Goal: Task Accomplishment & Management: Use online tool/utility

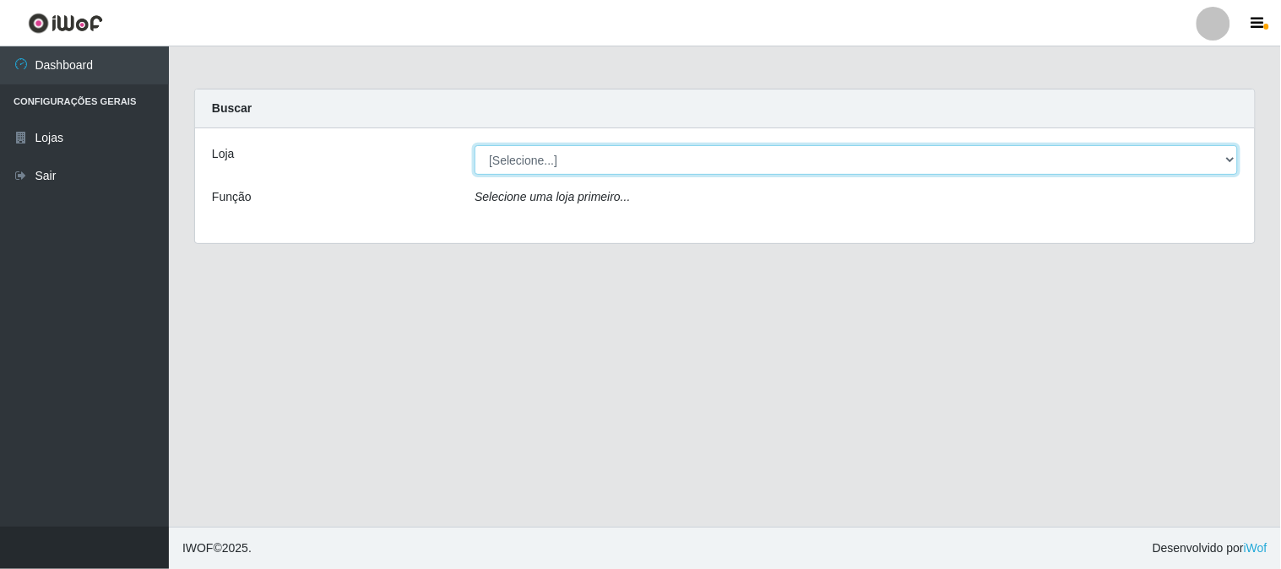
drag, startPoint x: 583, startPoint y: 154, endPoint x: 581, endPoint y: 162, distance: 8.6
click at [583, 158] on select "[Selecione...] Casatudo BR" at bounding box center [857, 160] width 764 height 30
select select "197"
click at [475, 145] on select "[Selecione...] Casatudo BR" at bounding box center [857, 160] width 764 height 30
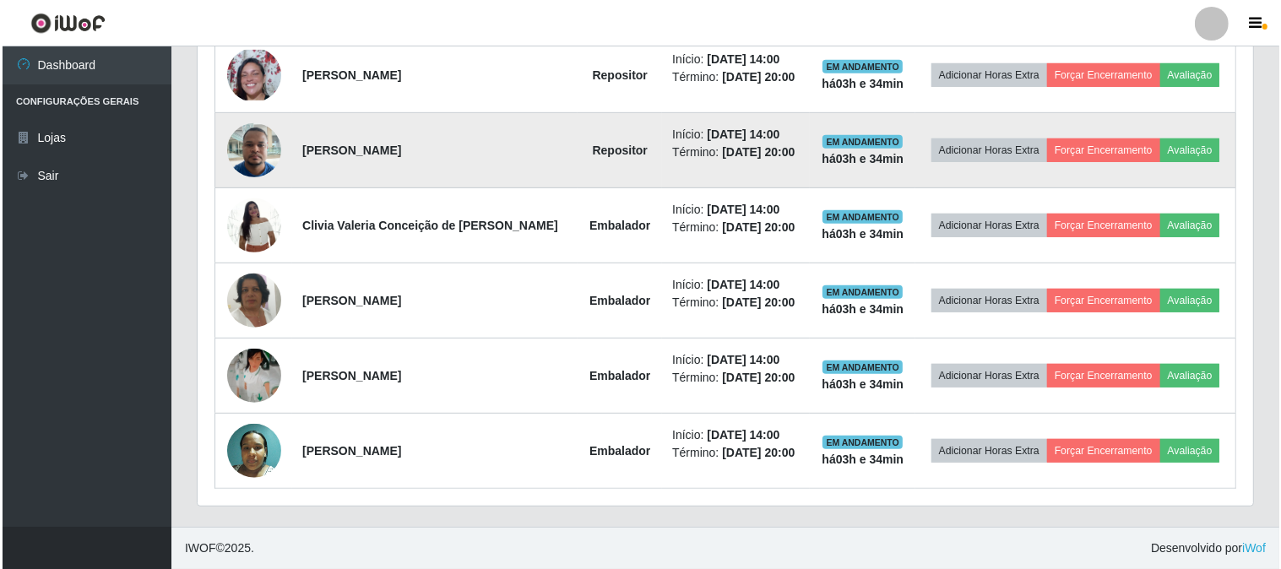
scroll to position [403, 0]
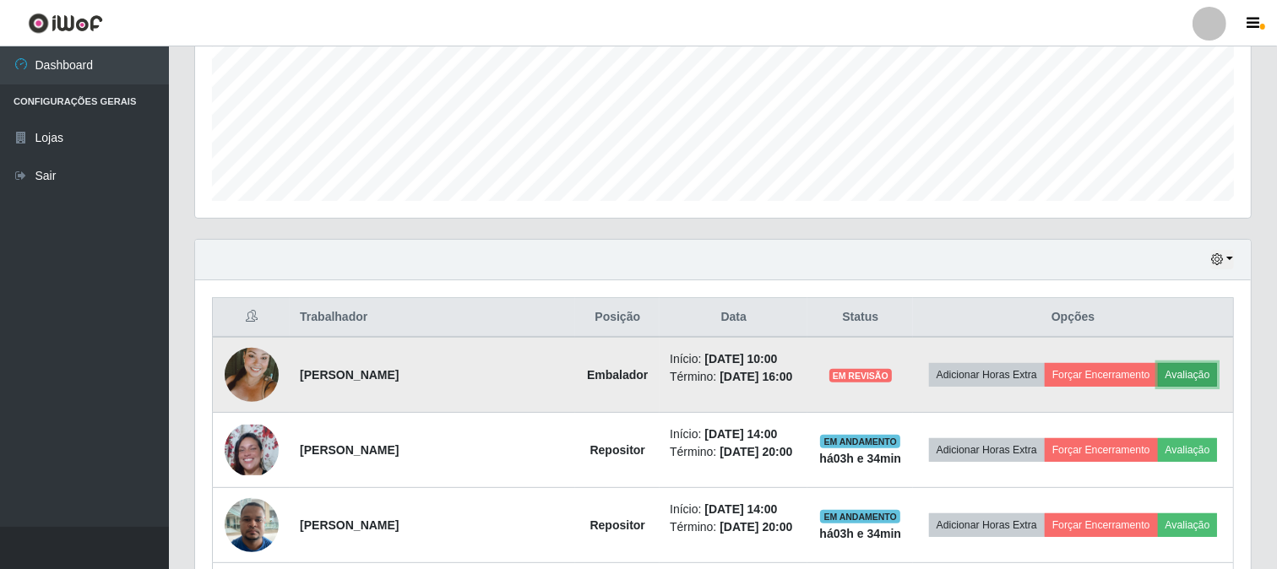
click at [1199, 368] on button "Avaliação" at bounding box center [1188, 375] width 60 height 24
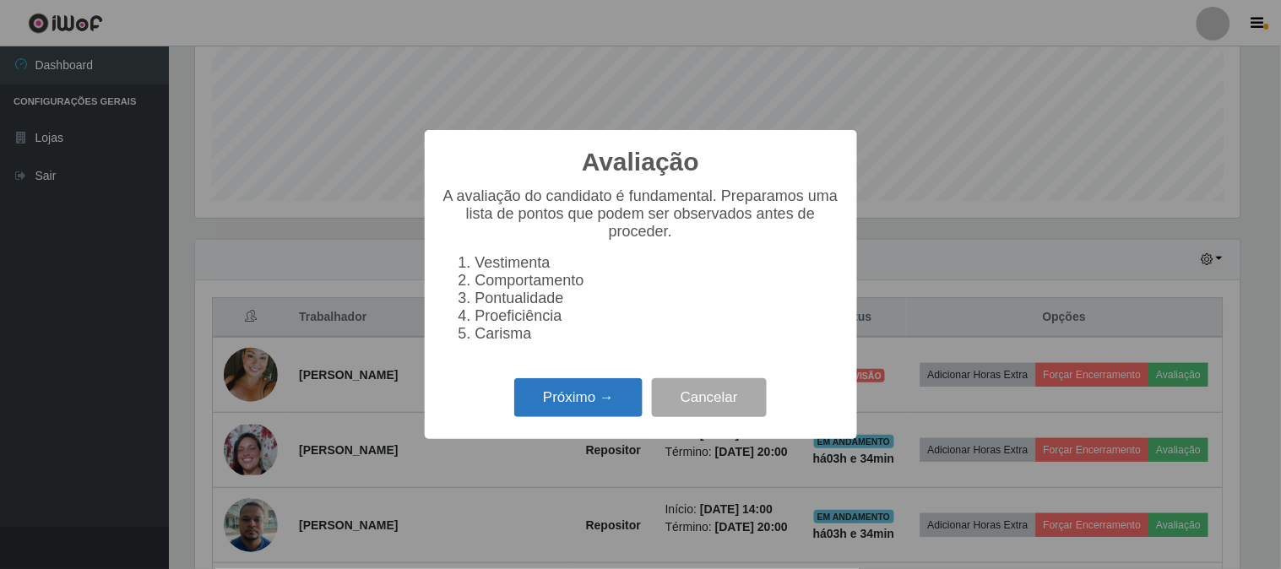
click at [587, 408] on button "Próximo →" at bounding box center [578, 398] width 128 height 40
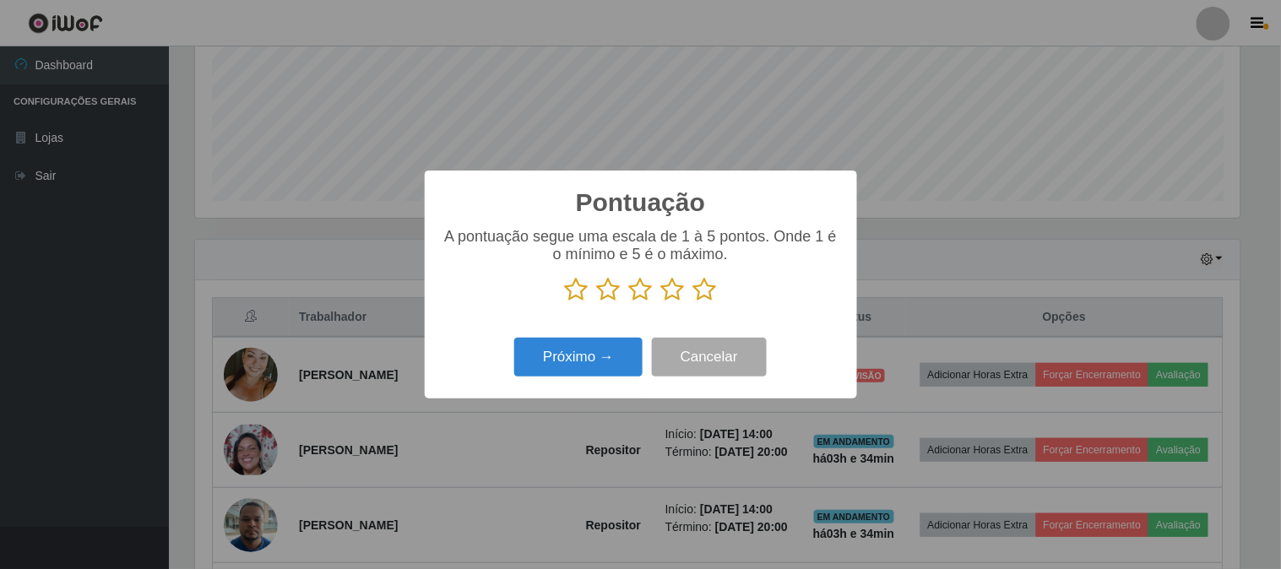
scroll to position [844311, 843615]
click at [710, 297] on icon at bounding box center [705, 289] width 24 height 25
click at [693, 302] on input "radio" at bounding box center [693, 302] width 0 height 0
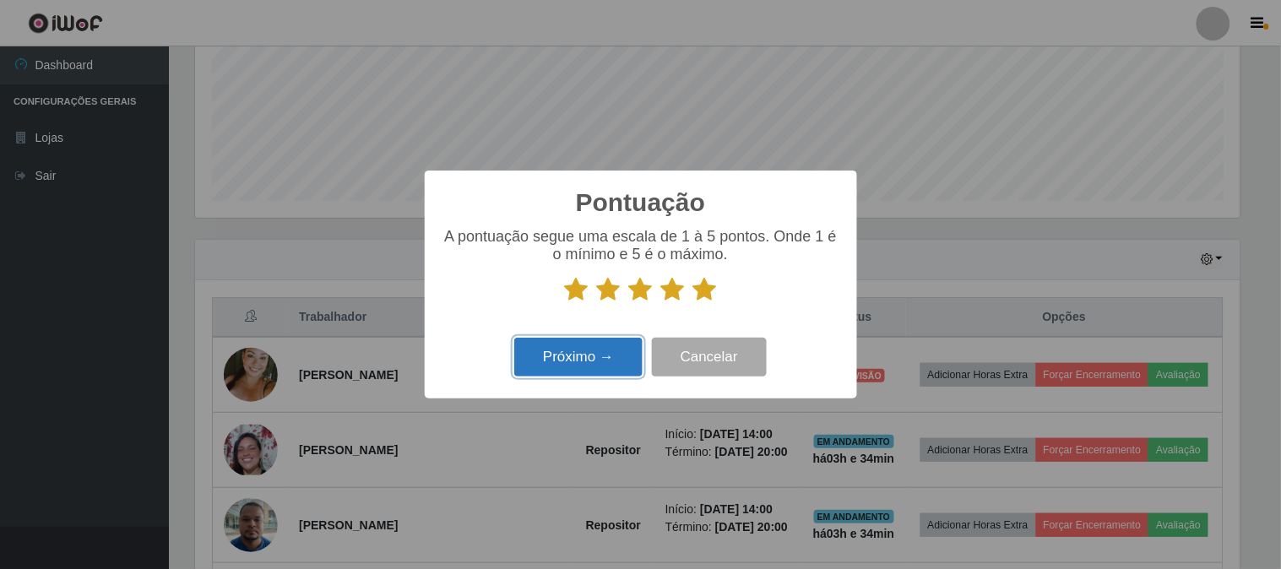
click at [586, 358] on button "Próximo →" at bounding box center [578, 358] width 128 height 40
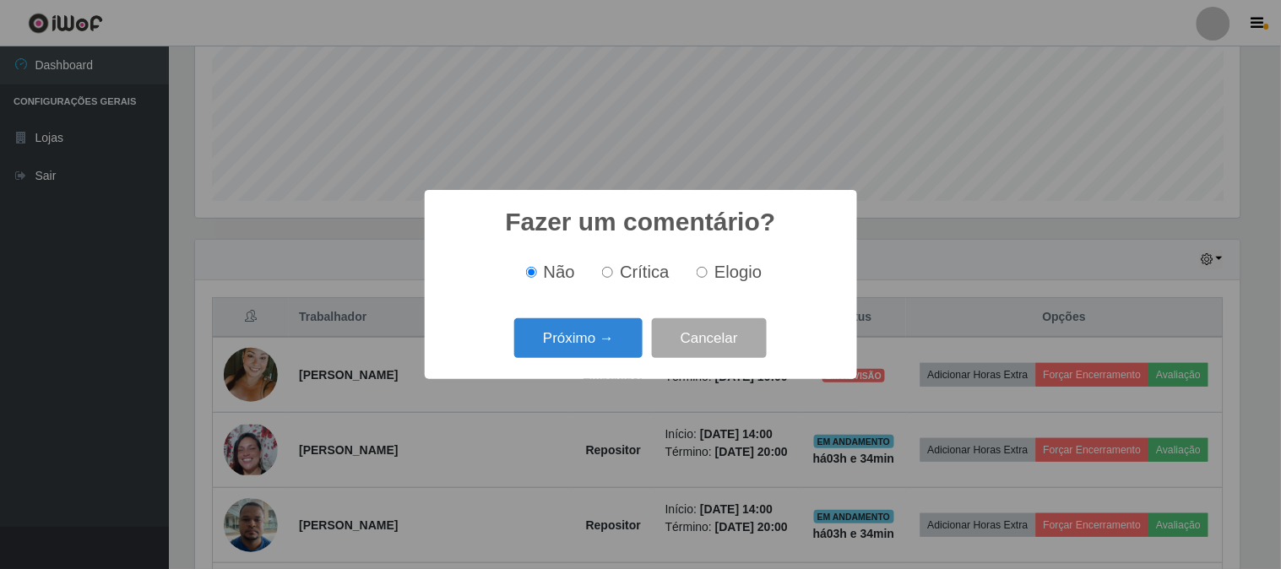
click at [586, 358] on button "Próximo →" at bounding box center [578, 338] width 128 height 40
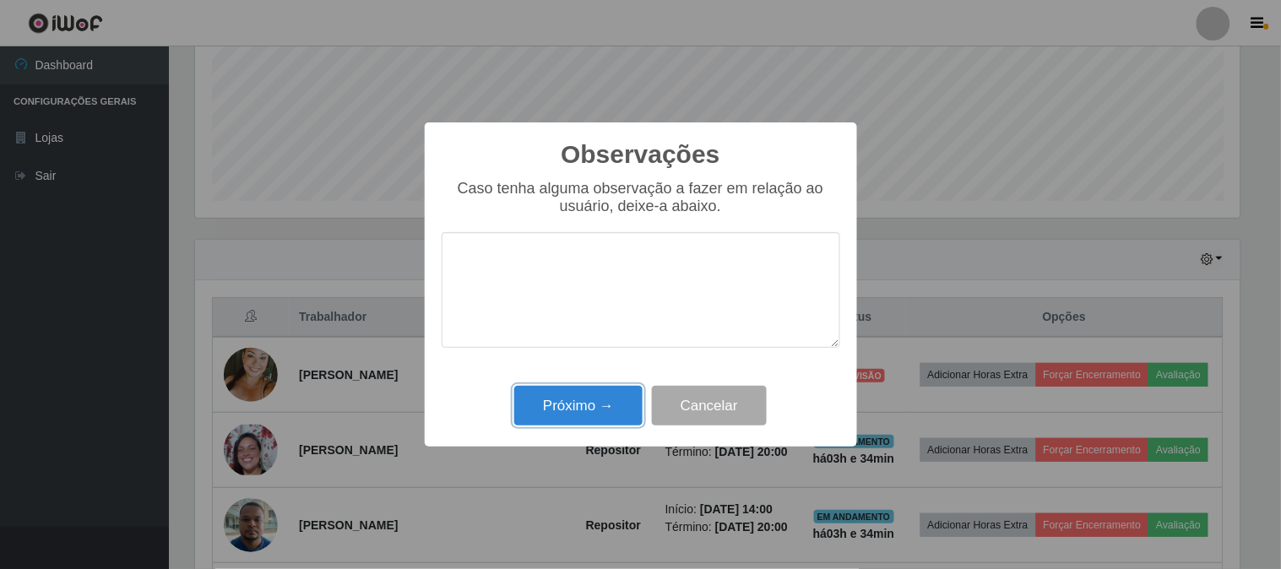
drag, startPoint x: 597, startPoint y: 412, endPoint x: 500, endPoint y: 403, distance: 97.6
click at [595, 412] on button "Próximo →" at bounding box center [578, 406] width 128 height 40
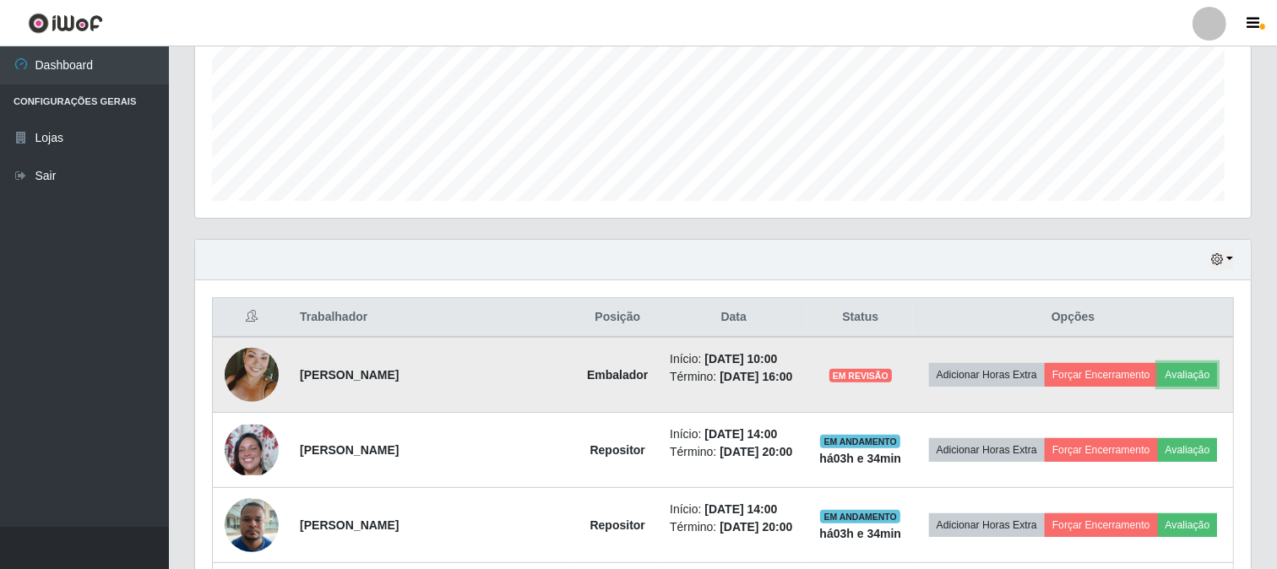
scroll to position [350, 1056]
click at [253, 376] on img at bounding box center [252, 375] width 54 height 96
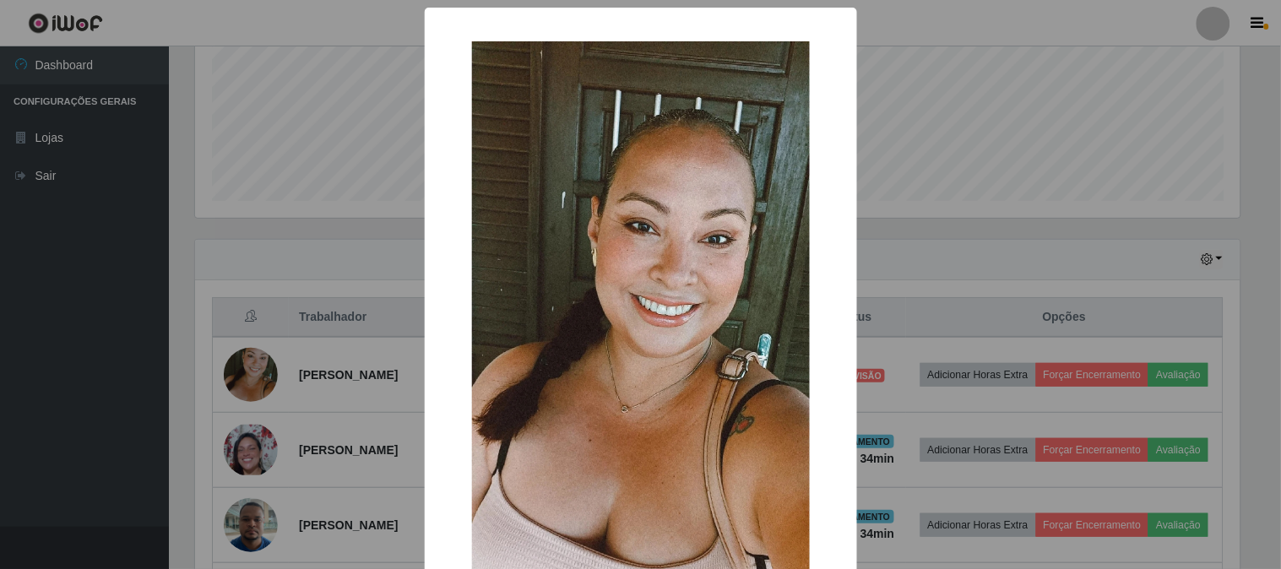
click at [1020, 154] on div "× OK Cancel" at bounding box center [640, 284] width 1281 height 569
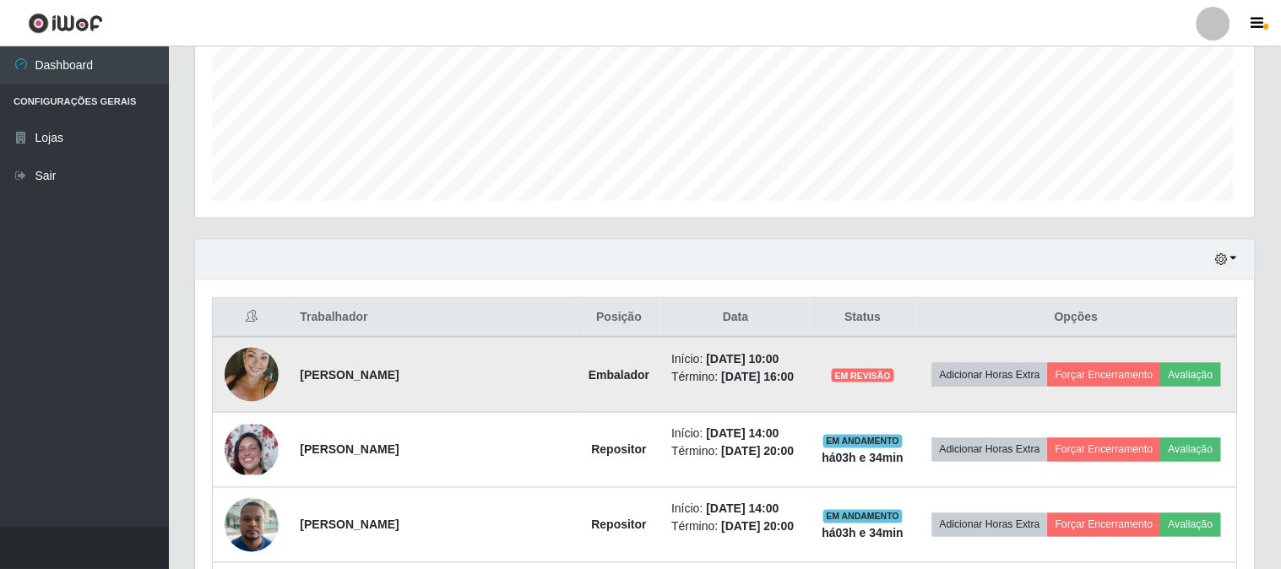
scroll to position [350, 1056]
click at [1090, 369] on button "Forçar Encerramento" at bounding box center [1101, 375] width 113 height 24
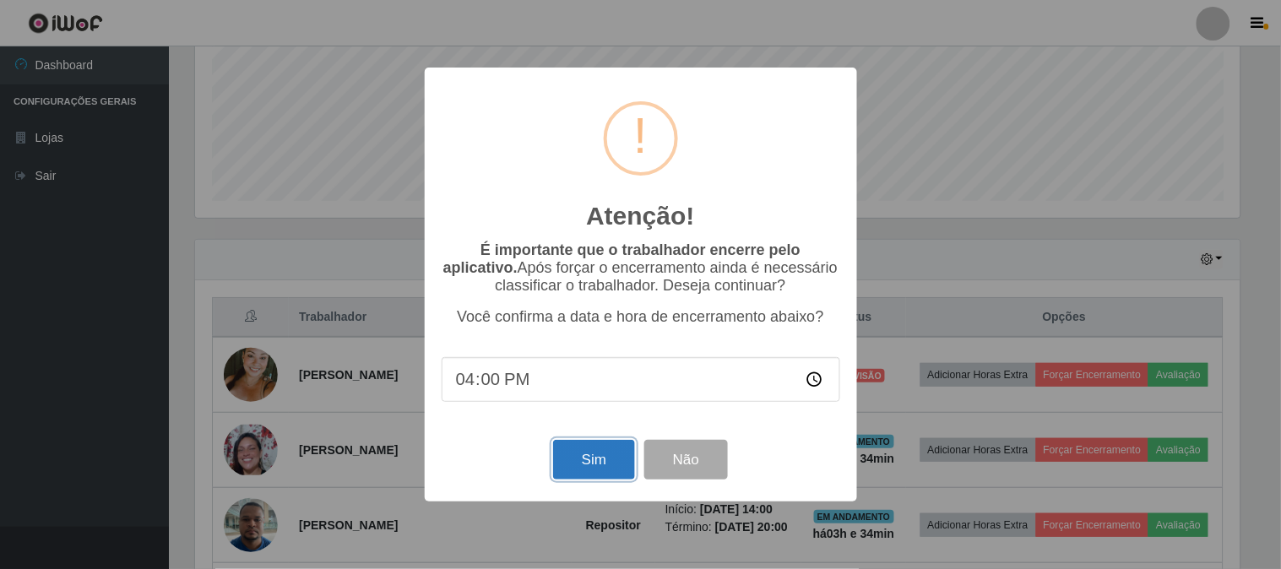
click at [601, 457] on button "Sim" at bounding box center [594, 460] width 82 height 40
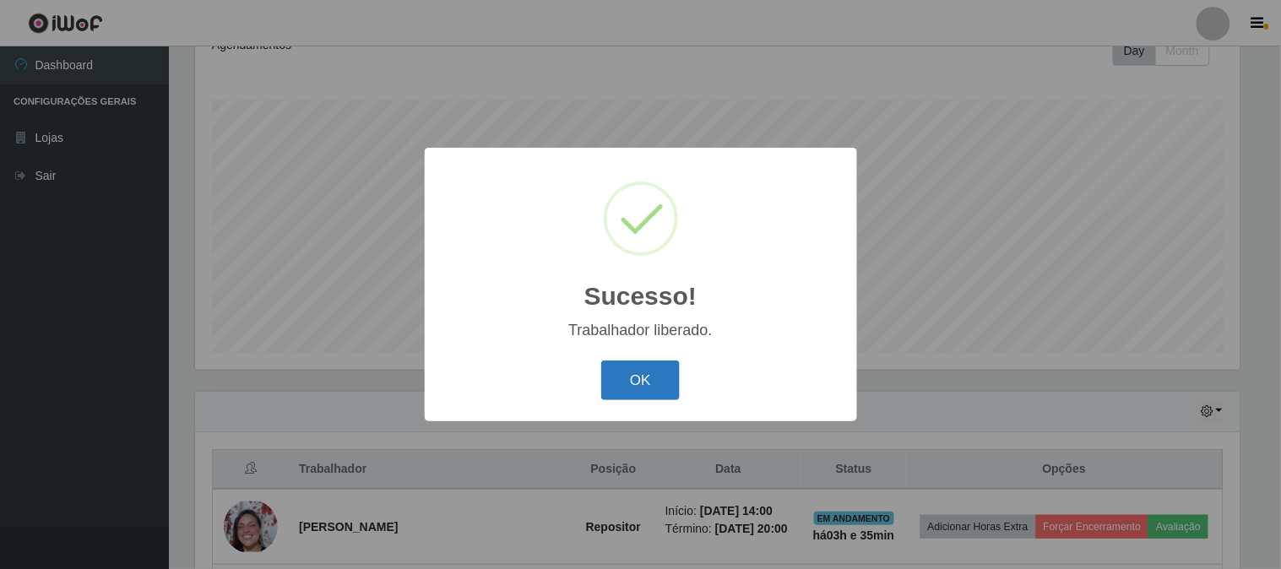
click at [615, 389] on button "OK" at bounding box center [640, 381] width 79 height 40
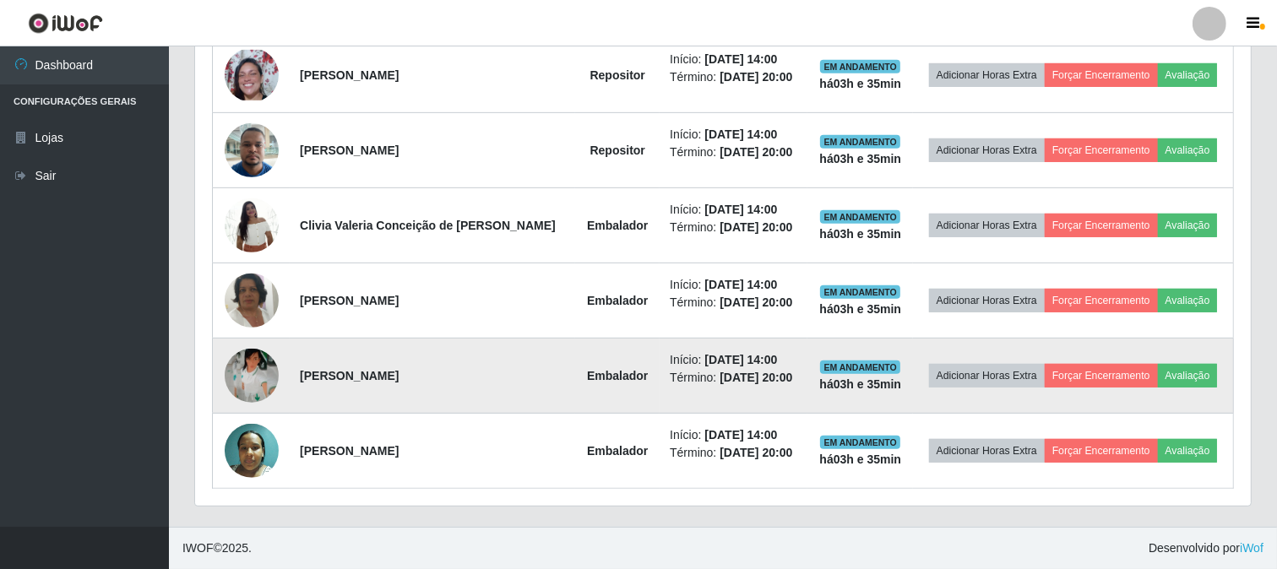
scroll to position [515, 0]
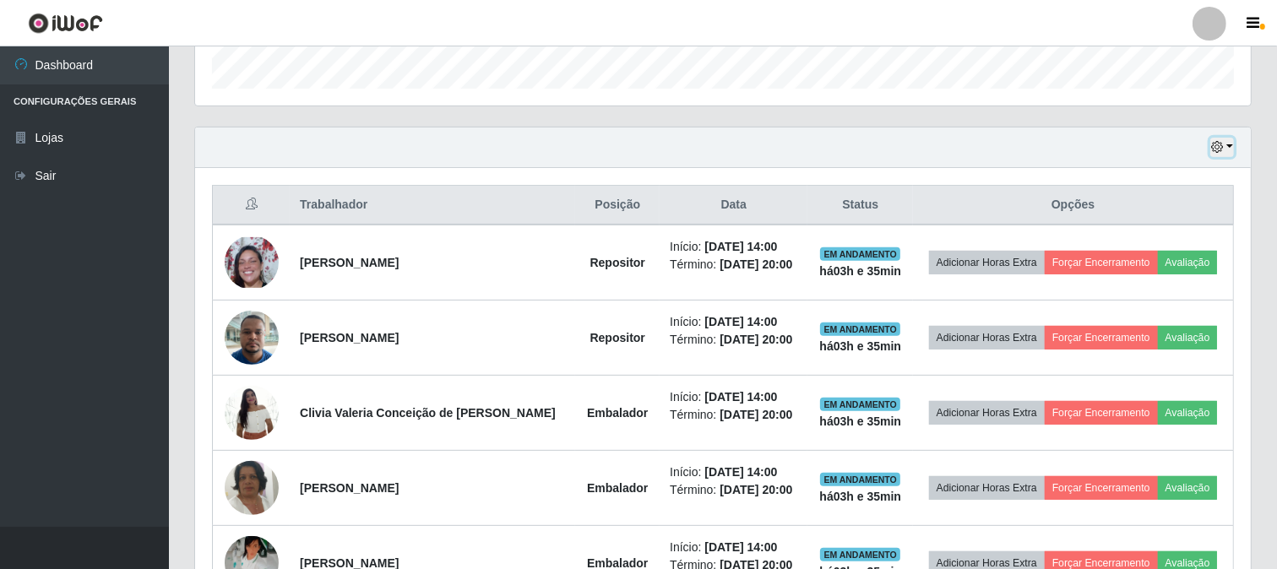
click at [1221, 150] on icon "button" at bounding box center [1217, 147] width 12 height 12
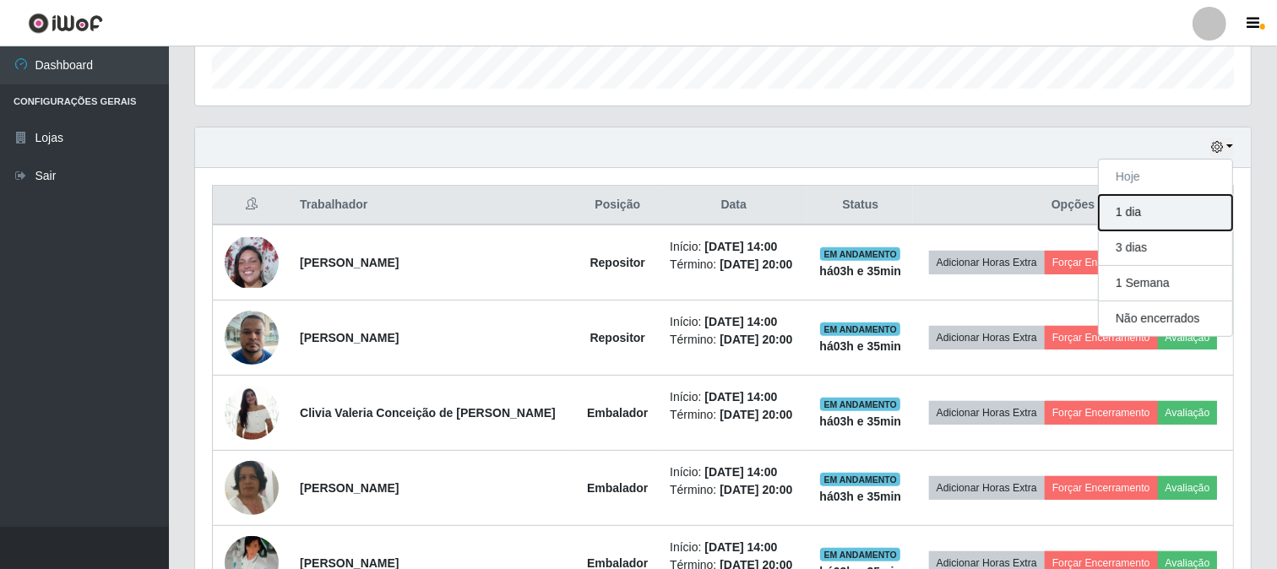
click at [1145, 199] on button "1 dia" at bounding box center [1165, 212] width 133 height 35
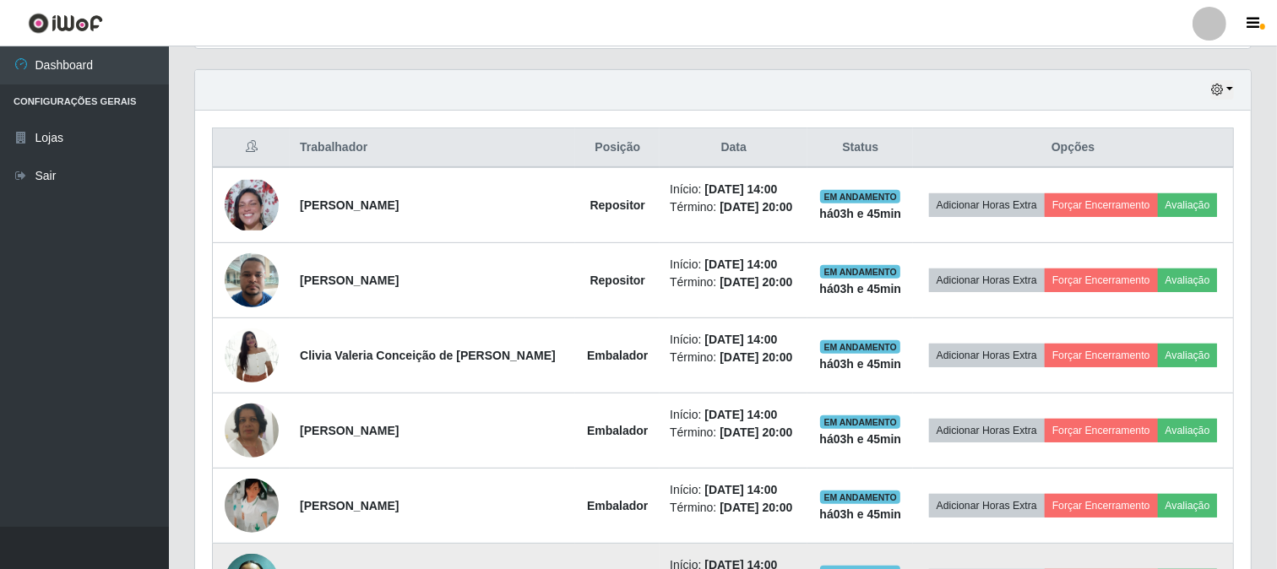
scroll to position [479, 0]
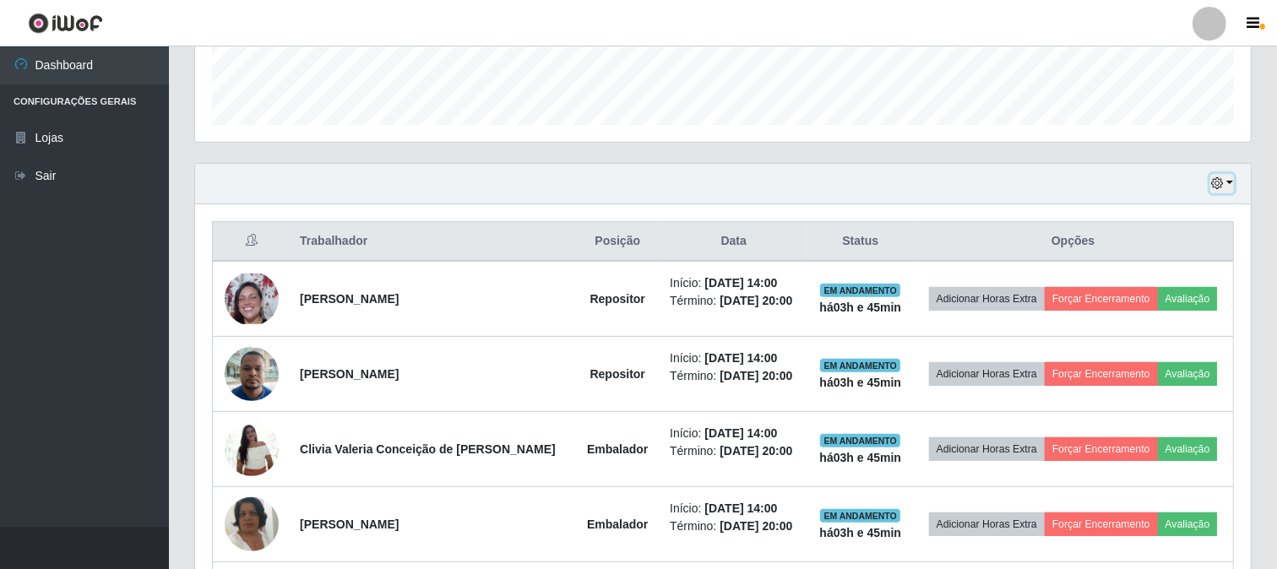
click at [1213, 180] on icon "button" at bounding box center [1217, 183] width 12 height 12
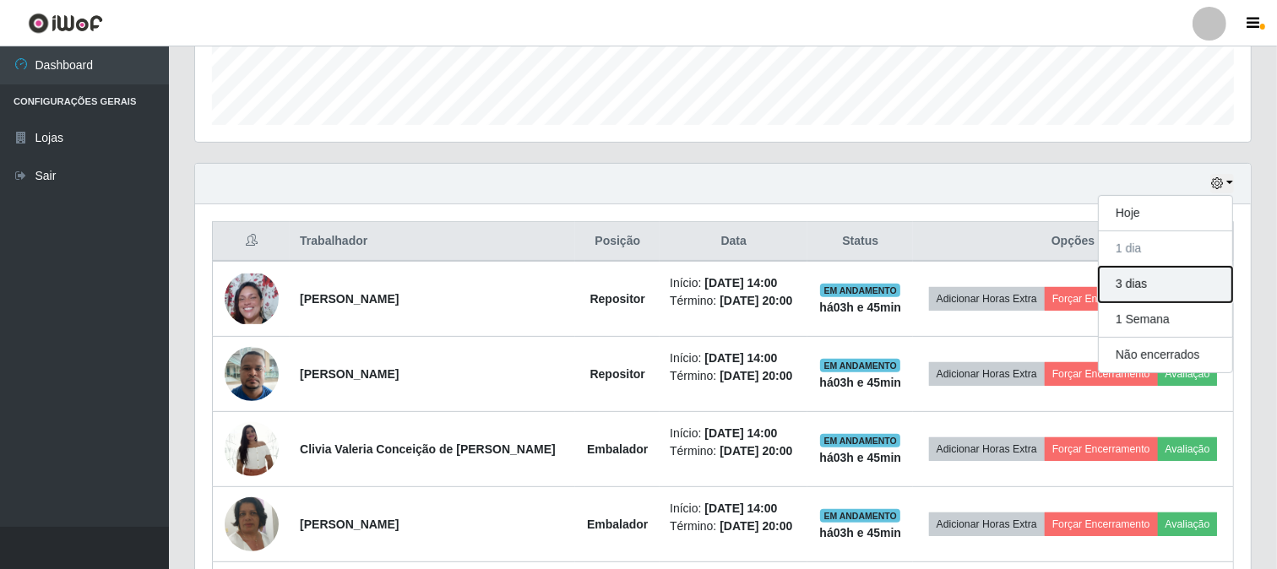
click at [1151, 291] on button "3 dias" at bounding box center [1165, 284] width 133 height 35
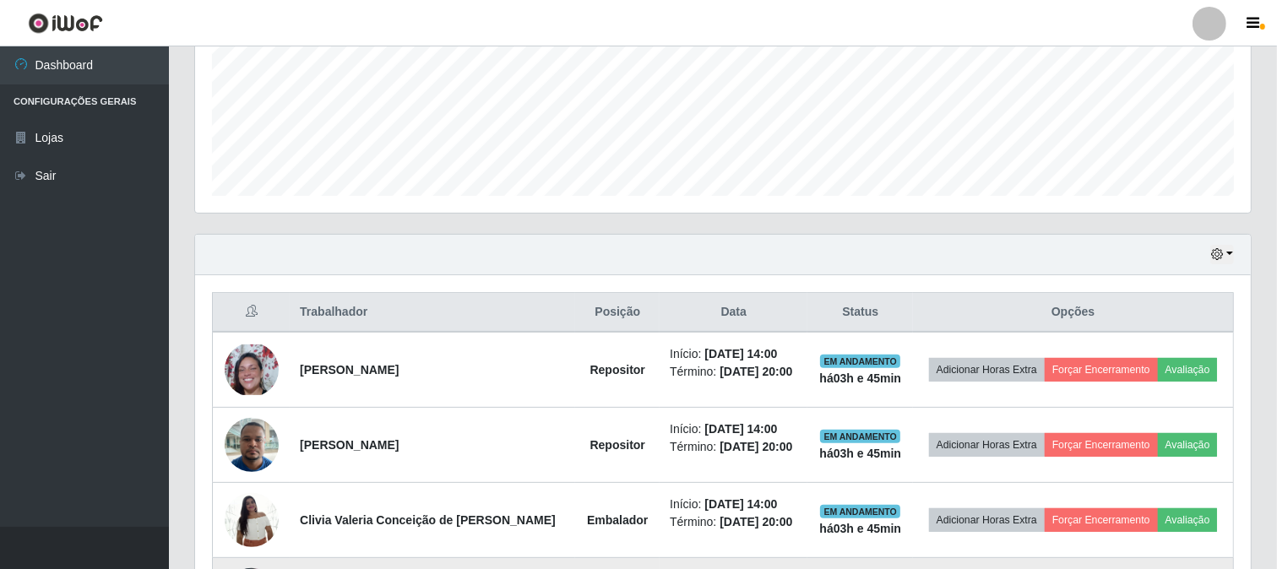
scroll to position [0, 0]
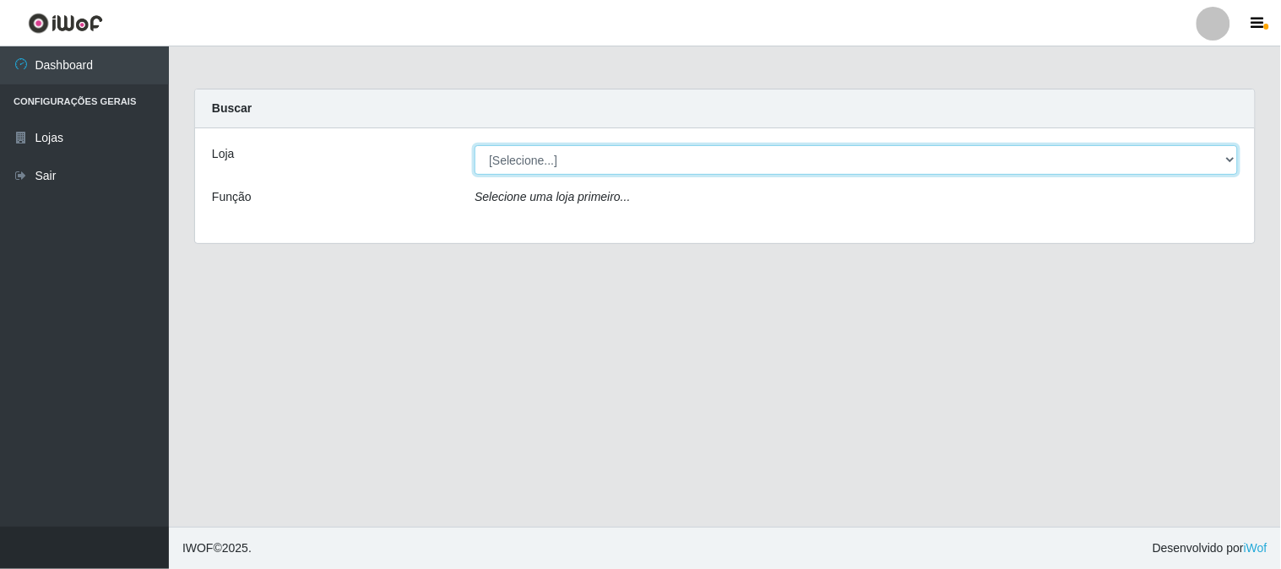
drag, startPoint x: 604, startPoint y: 157, endPoint x: 591, endPoint y: 173, distance: 20.4
click at [602, 157] on select "[Selecione...] Casatudo BR" at bounding box center [857, 160] width 764 height 30
select select "197"
click at [475, 145] on select "[Selecione...] Casatudo BR" at bounding box center [857, 160] width 764 height 30
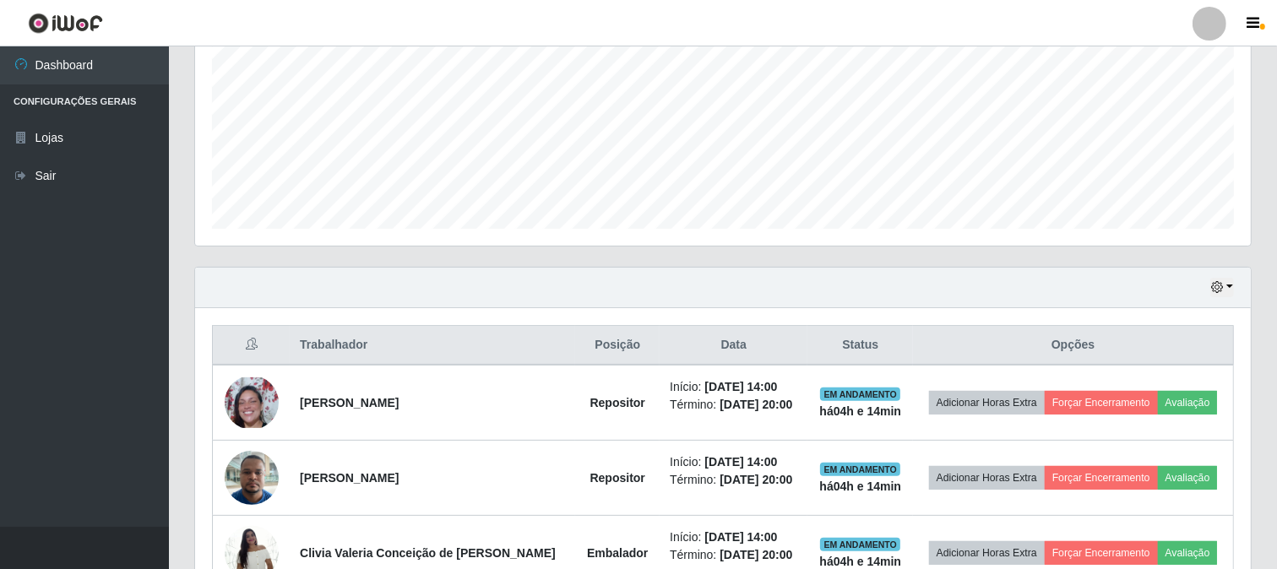
scroll to position [563, 0]
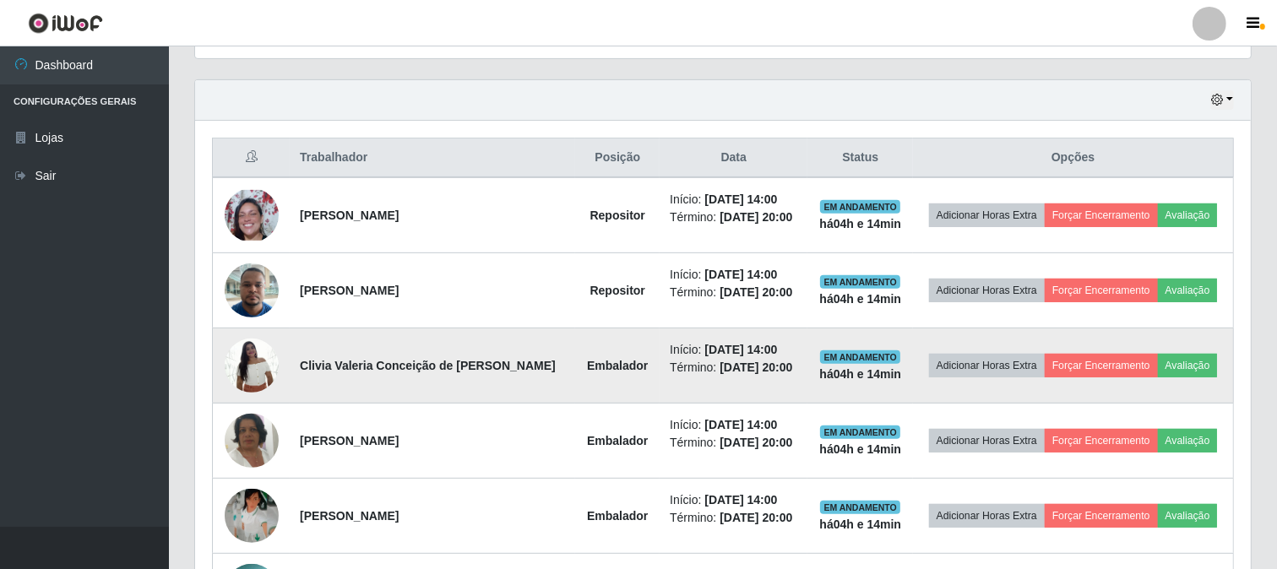
click at [249, 368] on img at bounding box center [252, 365] width 54 height 72
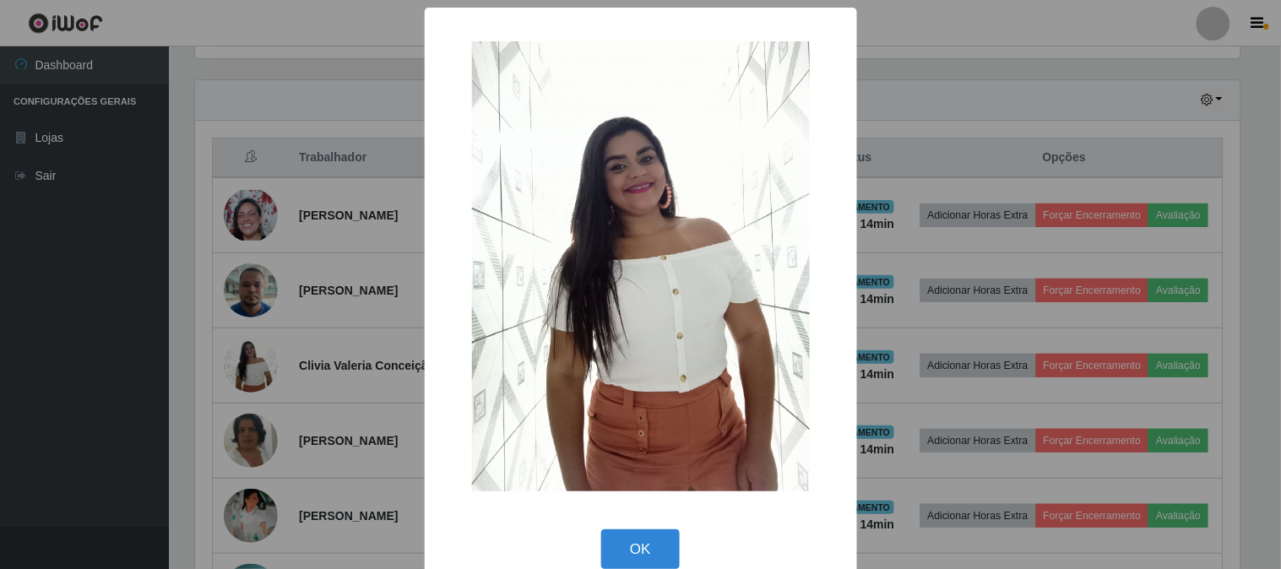
click at [293, 356] on div "× OK Cancel" at bounding box center [640, 284] width 1281 height 569
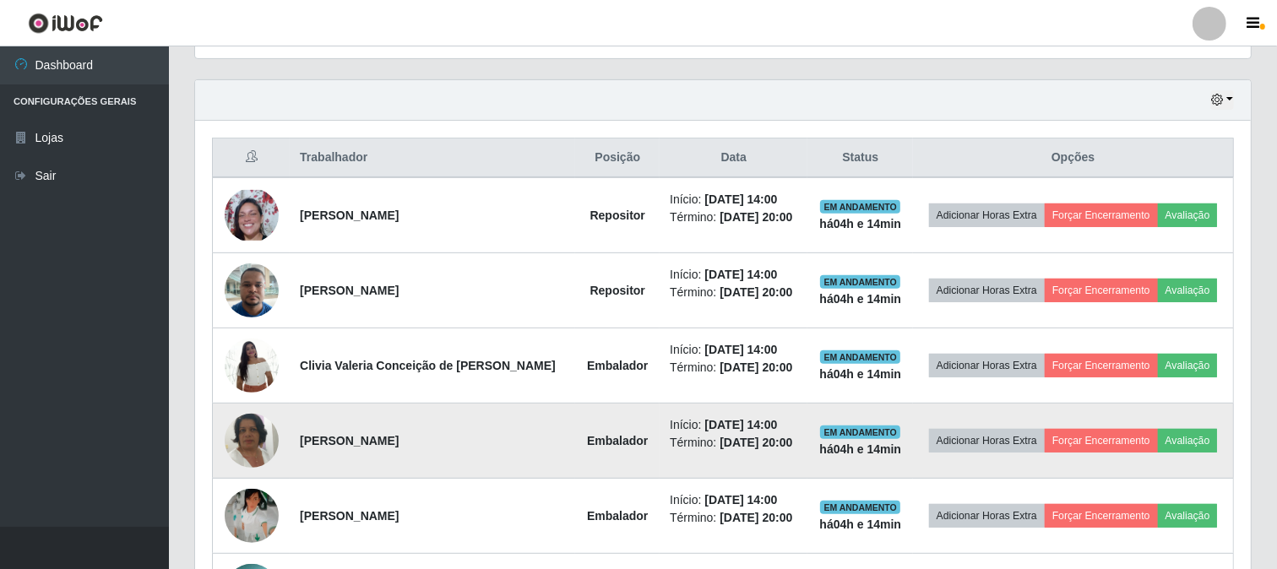
scroll to position [656, 0]
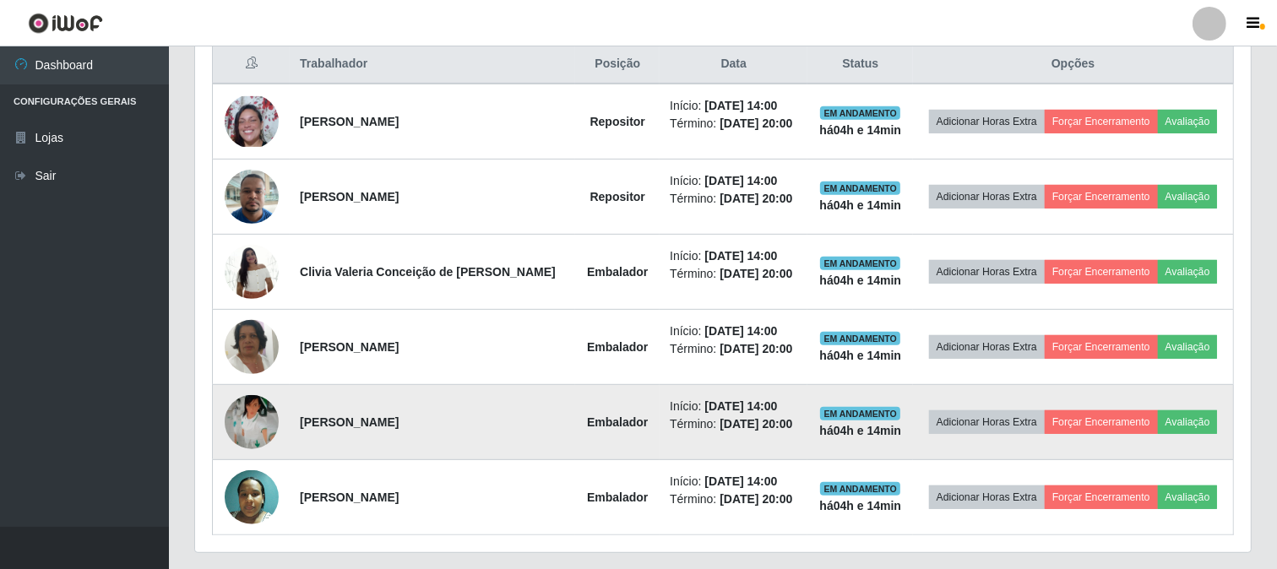
click at [255, 434] on img at bounding box center [252, 422] width 54 height 54
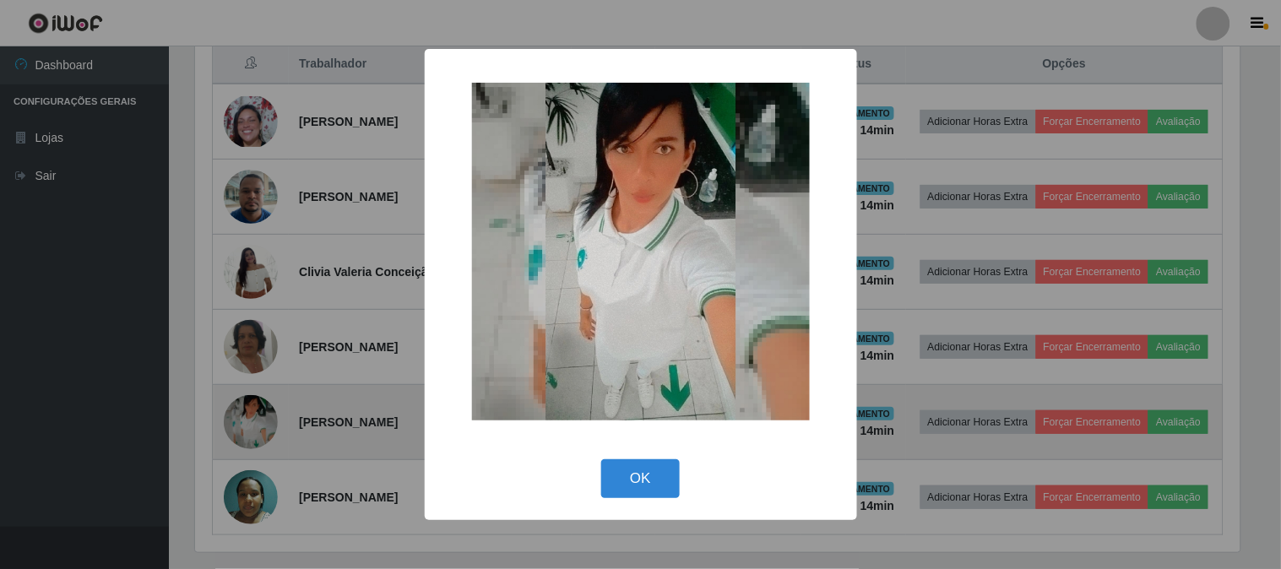
click at [255, 434] on div "× OK Cancel" at bounding box center [640, 284] width 1281 height 569
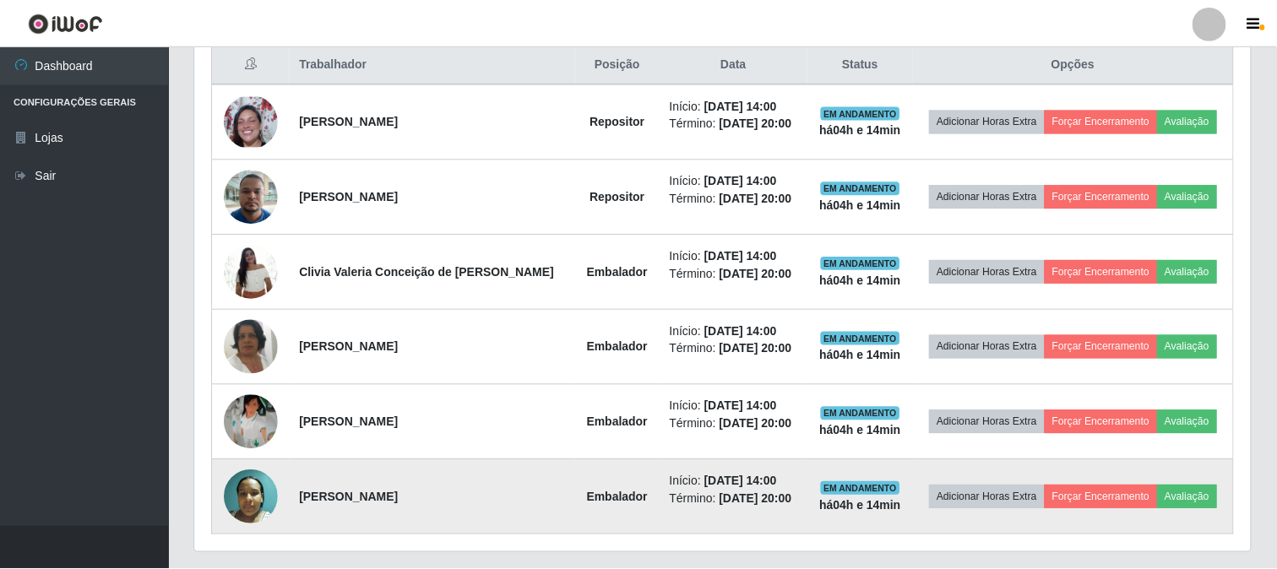
scroll to position [350, 1056]
click at [249, 504] on img at bounding box center [252, 497] width 54 height 54
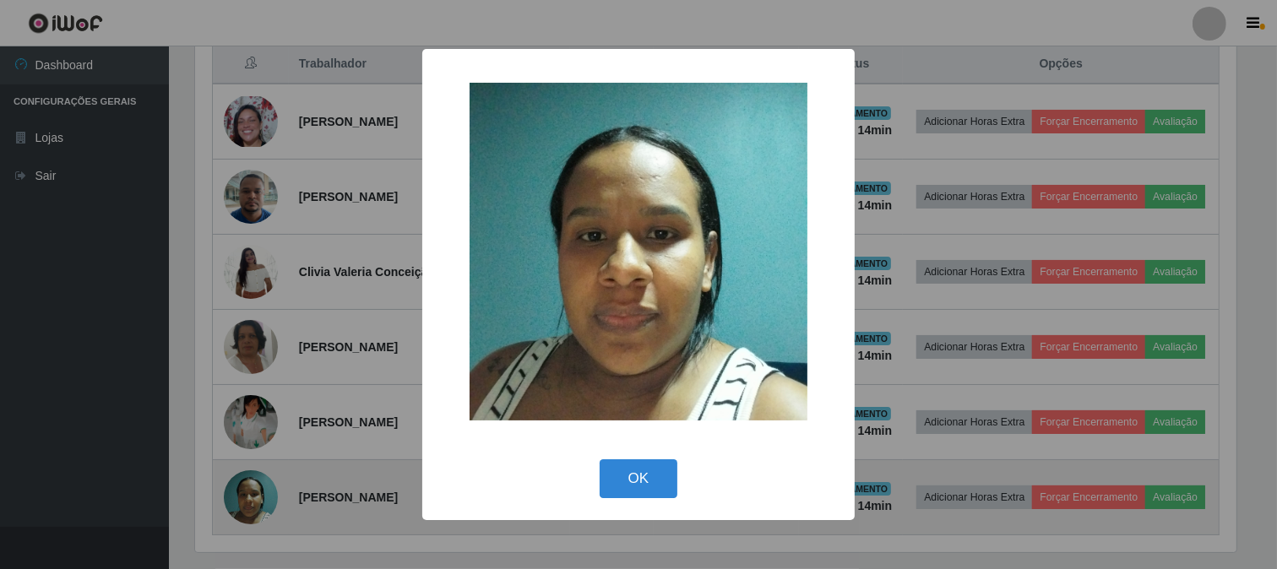
scroll to position [350, 1045]
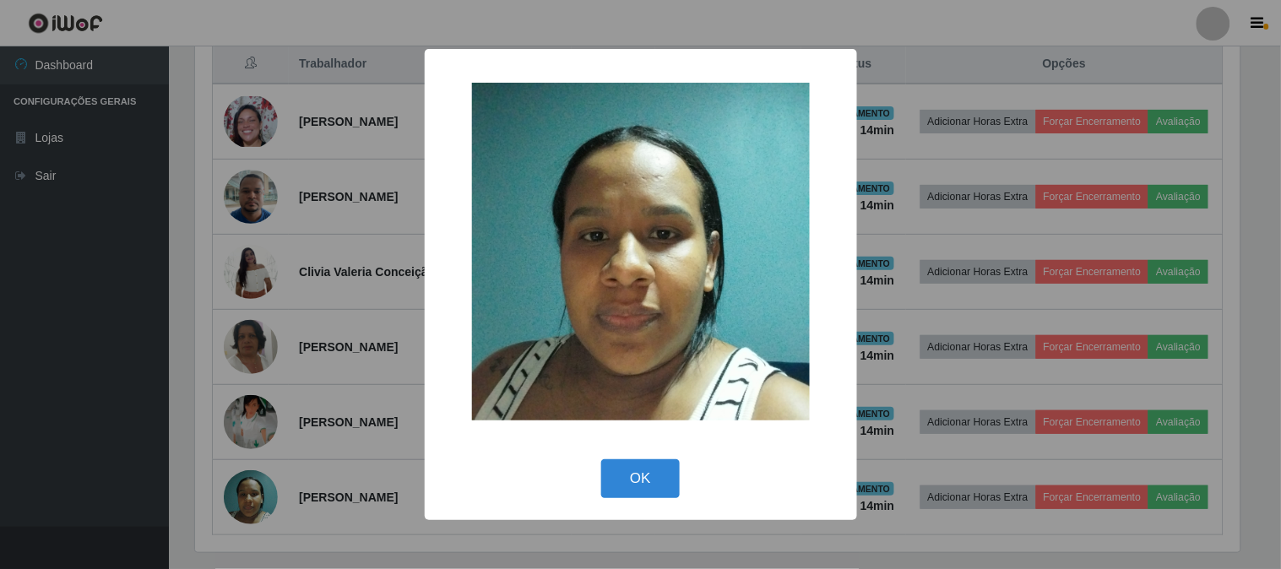
click at [291, 432] on div "× OK Cancel" at bounding box center [640, 284] width 1281 height 569
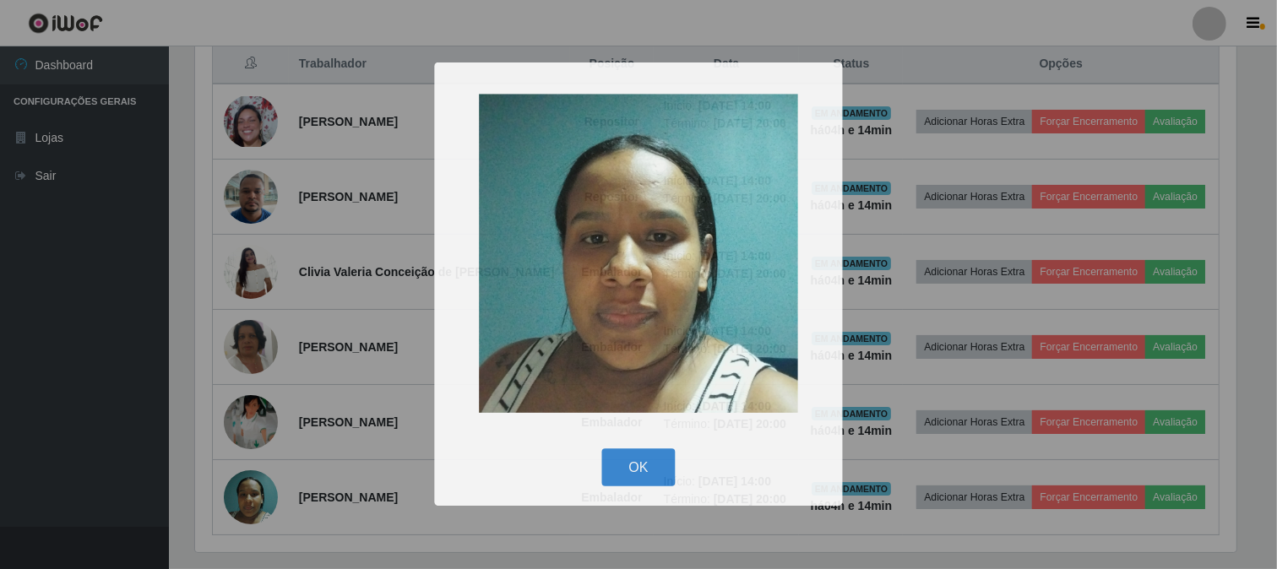
scroll to position [350, 1056]
